Goal: Communication & Community: Participate in discussion

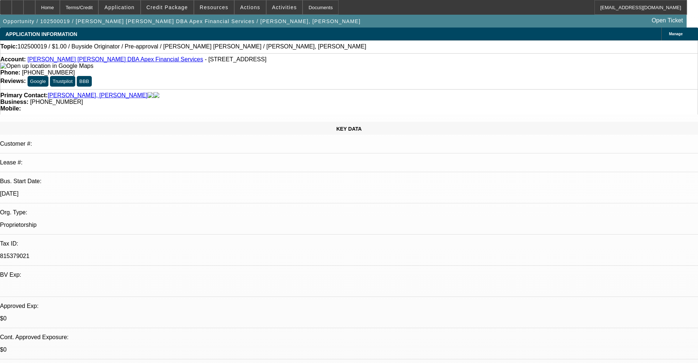
select select "0"
select select "2"
select select "0"
select select "6"
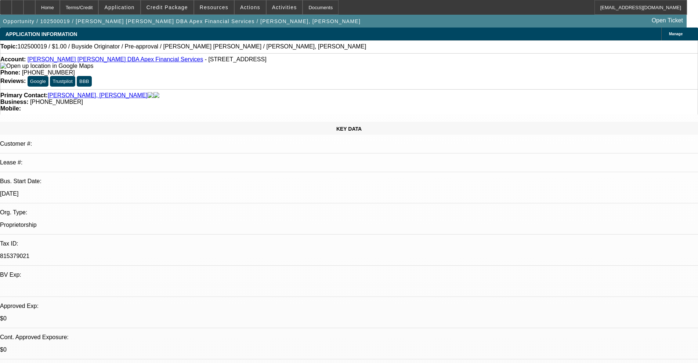
select select "0"
select select "2"
select select "0"
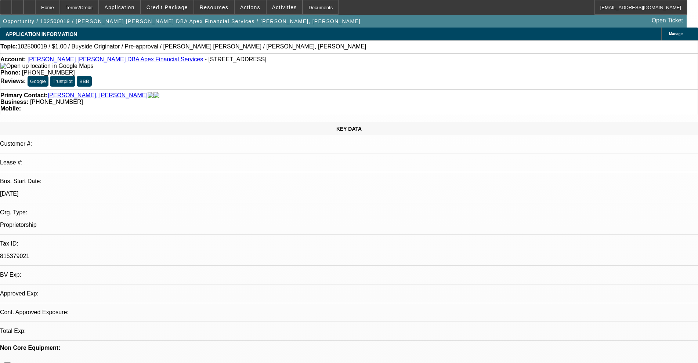
select select "6"
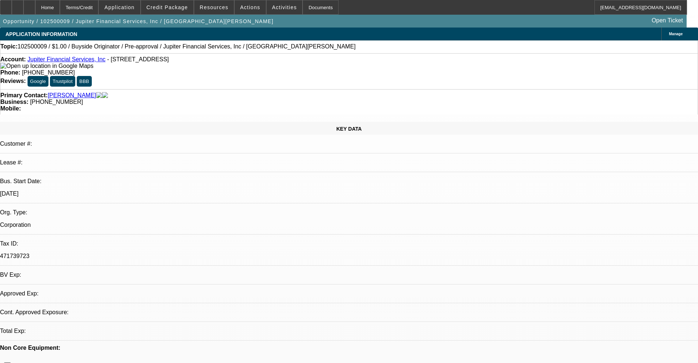
select select "0"
select select "2"
select select "0"
select select "6"
